Goal: Task Accomplishment & Management: Manage account settings

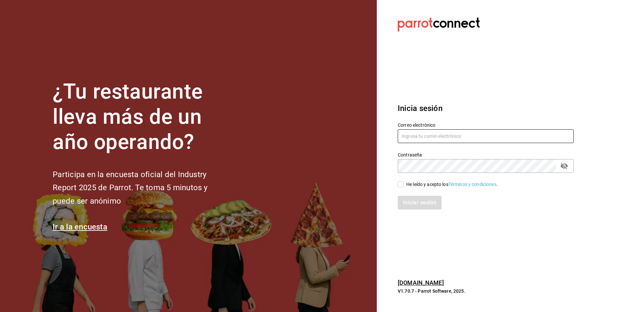
type input "cecilia@edificiopaseosantalucia.com"
click at [405, 186] on span "He leído y acepto los Términos y condiciones." at bounding box center [451, 184] width 94 height 7
click at [404, 186] on input "He leído y acepto los Términos y condiciones." at bounding box center [401, 184] width 6 height 6
checkbox input "true"
click at [421, 203] on button "Iniciar sesión" at bounding box center [420, 203] width 44 height 14
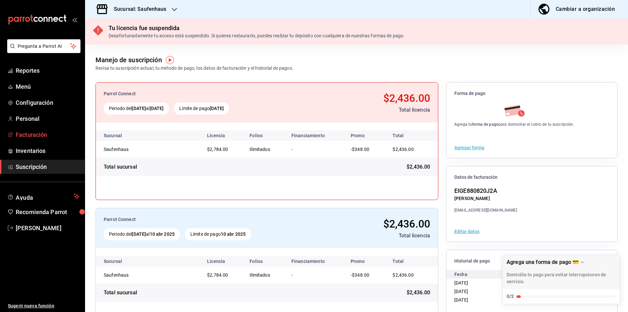
click at [36, 137] on span "Facturación" at bounding box center [48, 134] width 64 height 9
click at [32, 134] on span "Facturación" at bounding box center [48, 134] width 64 height 9
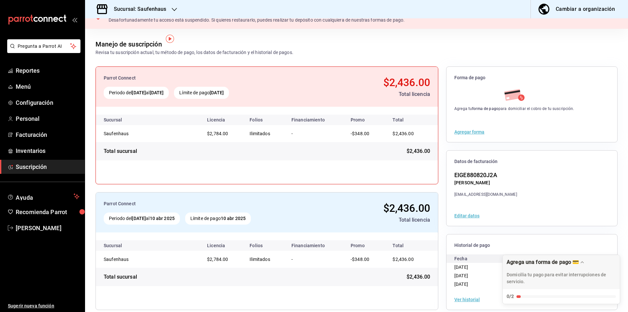
scroll to position [24, 0]
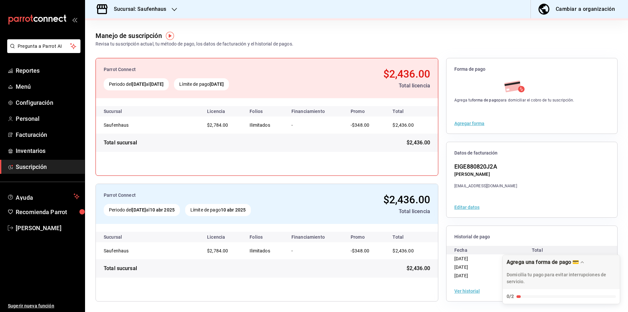
click at [459, 292] on button "Ver historial" at bounding box center [467, 290] width 26 height 5
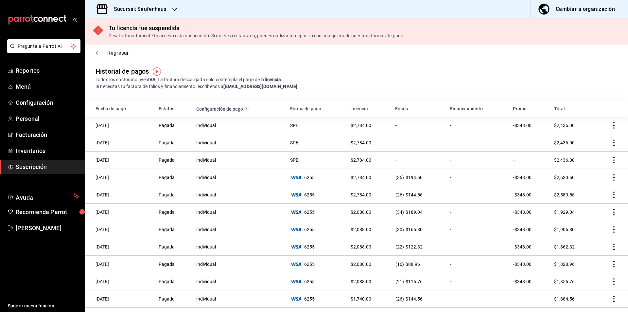
click at [103, 51] on span "Regresar" at bounding box center [112, 53] width 33 height 6
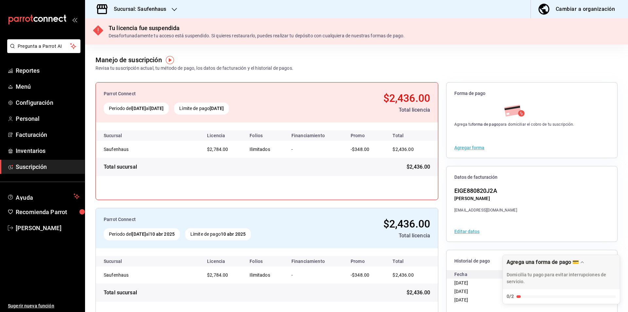
click at [216, 112] on div "Límite de pago 10 mar 2025" at bounding box center [201, 108] width 55 height 12
drag, startPoint x: 194, startPoint y: 109, endPoint x: 190, endPoint y: 108, distance: 4.7
click at [169, 109] on div "Periodo del 10 feb 2025 al 10 mar 2025" at bounding box center [136, 108] width 65 height 12
drag, startPoint x: 190, startPoint y: 108, endPoint x: 55, endPoint y: 94, distance: 135.5
click at [55, 94] on div "Pregunta a Parrot AI Reportes Menú Configuración Personal Facturación Inventari…" at bounding box center [314, 156] width 628 height 312
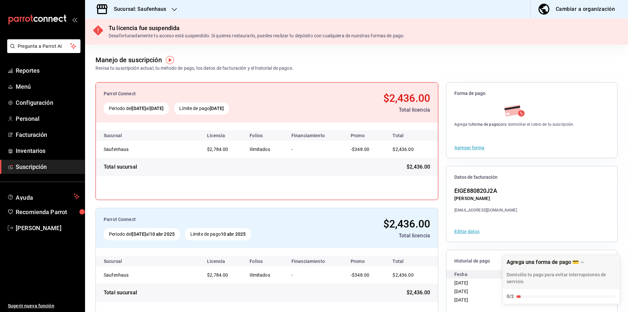
click at [164, 111] on strong "[DATE]" at bounding box center [157, 108] width 14 height 5
click at [169, 107] on div "Periodo del 10 feb 2025 al 10 mar 2025" at bounding box center [136, 108] width 65 height 12
drag, startPoint x: 108, startPoint y: 107, endPoint x: 113, endPoint y: 108, distance: 5.0
click at [113, 108] on div "Periodo del 10 feb 2025 al 10 mar 2025" at bounding box center [136, 108] width 65 height 12
drag, startPoint x: 113, startPoint y: 108, endPoint x: 200, endPoint y: 120, distance: 87.4
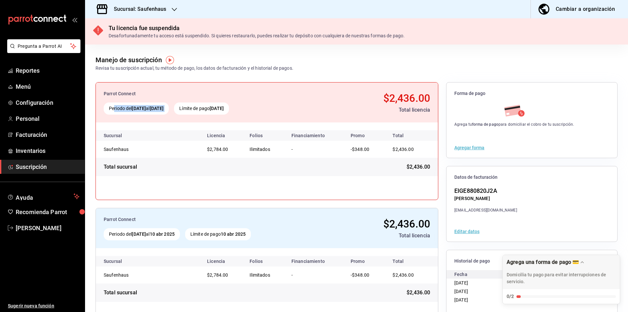
click at [200, 120] on div "Parrot Connect Periodo del 10 feb 2025 al 10 mar 2025 Límite de pago 10 mar 202…" at bounding box center [267, 102] width 342 height 40
click at [224, 110] on strong "10 mar 2025" at bounding box center [217, 108] width 14 height 5
click at [545, 12] on icon "button" at bounding box center [543, 9] width 11 height 11
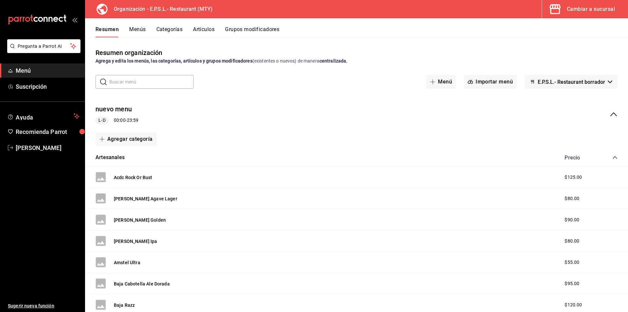
click at [570, 82] on span "E.P.S.L.- Restaurant borrador" at bounding box center [571, 82] width 67 height 6
click at [553, 80] on div at bounding box center [314, 156] width 628 height 312
click at [51, 146] on span "[PERSON_NAME]" at bounding box center [48, 147] width 64 height 9
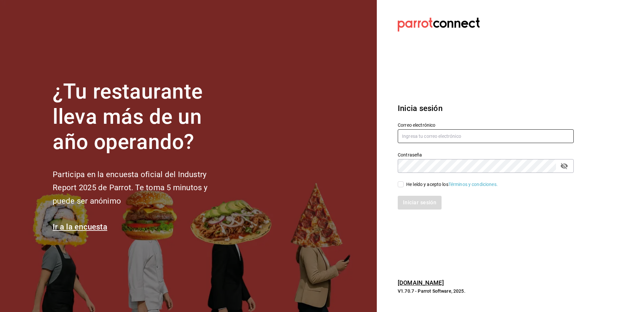
type input "[PERSON_NAME][EMAIL_ADDRESS][DOMAIN_NAME]"
click at [400, 185] on input "He leído y acepto los Términos y condiciones." at bounding box center [401, 184] width 6 height 6
checkbox input "true"
click at [410, 204] on button "Iniciar sesión" at bounding box center [420, 203] width 44 height 14
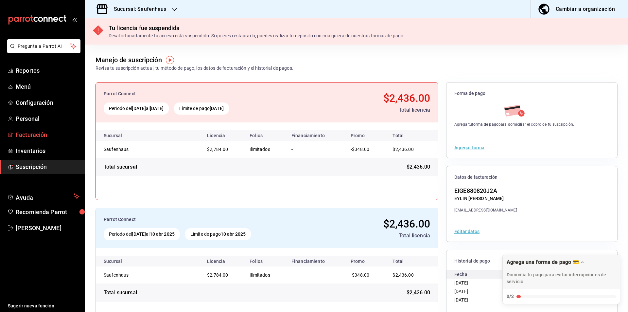
click at [10, 134] on icon "mailbox folders" at bounding box center [10, 134] width 5 height 5
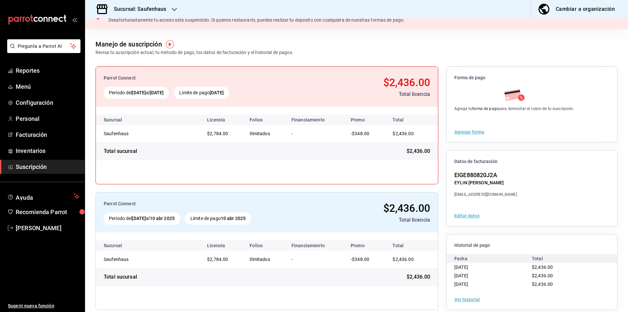
scroll to position [24, 0]
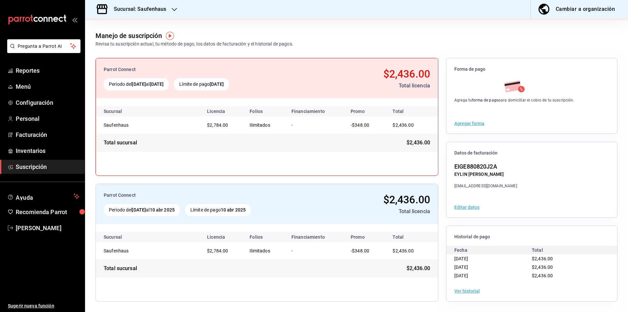
click at [465, 292] on button "Ver historial" at bounding box center [467, 290] width 26 height 5
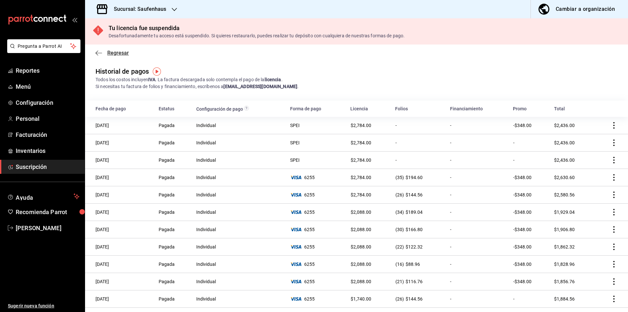
click at [96, 53] on icon "button" at bounding box center [97, 52] width 3 height 5
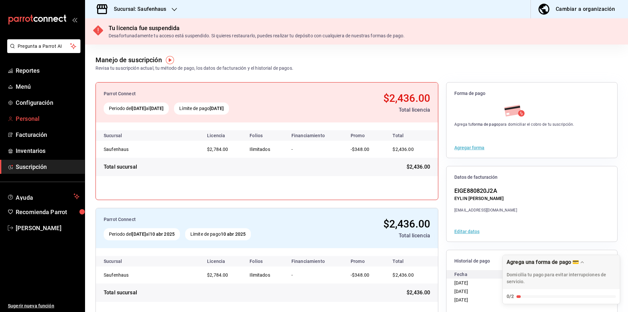
click at [25, 118] on span "Personal" at bounding box center [48, 118] width 64 height 9
